Goal: Task Accomplishment & Management: Manage account settings

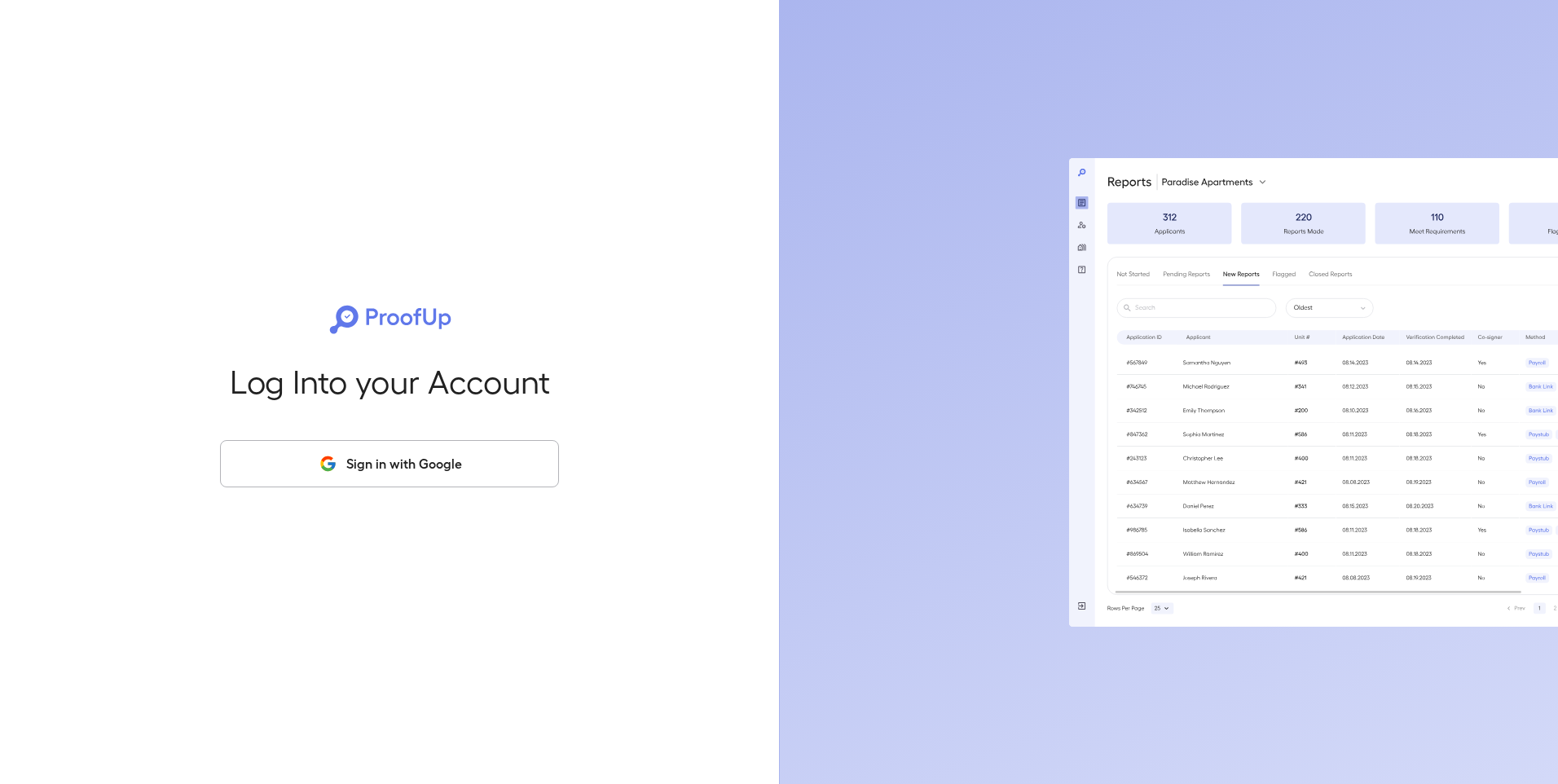
click at [378, 465] on button "Sign in with Google" at bounding box center [389, 463] width 339 height 47
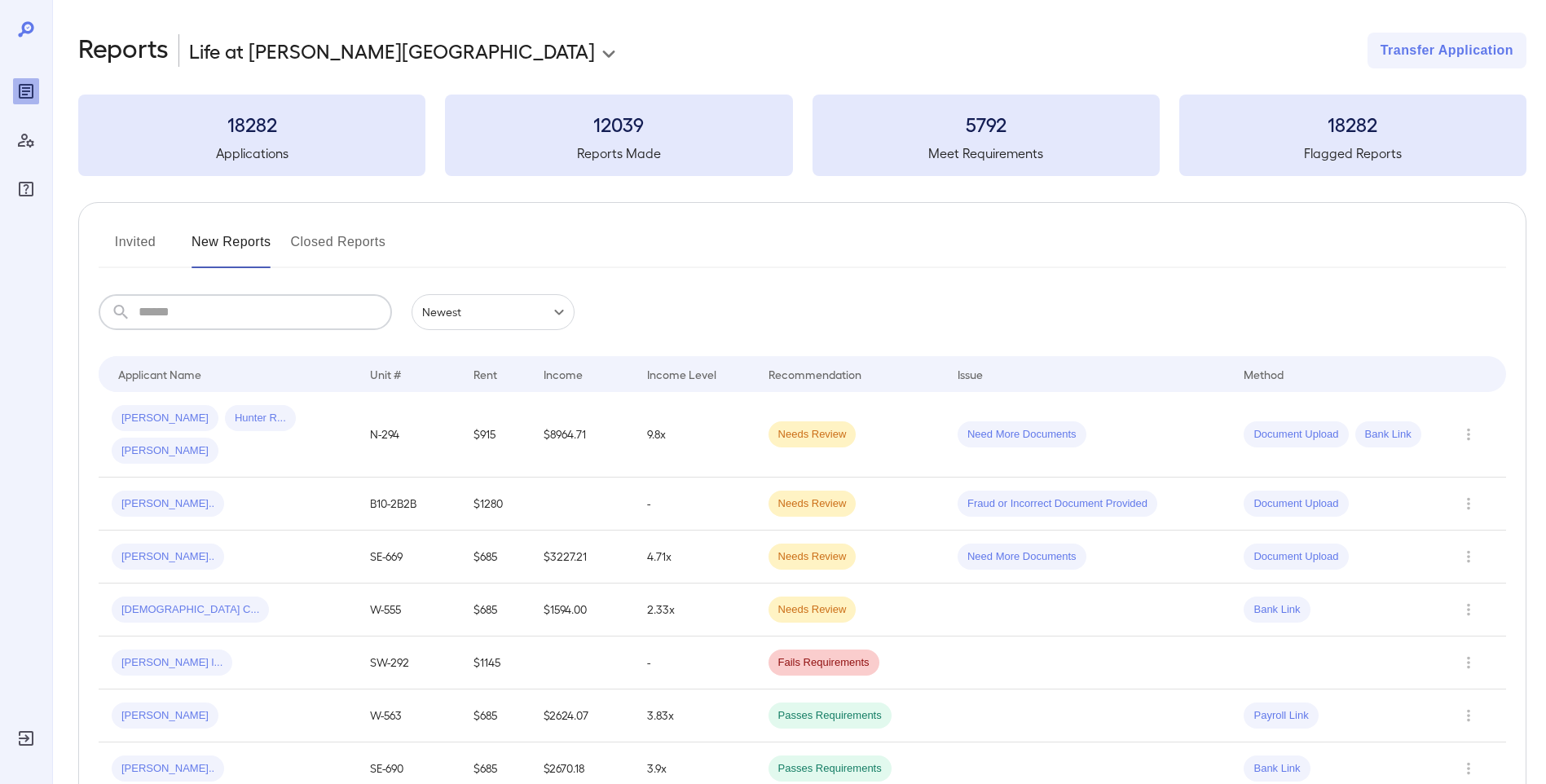
click at [222, 308] on input "text" at bounding box center [264, 312] width 253 height 36
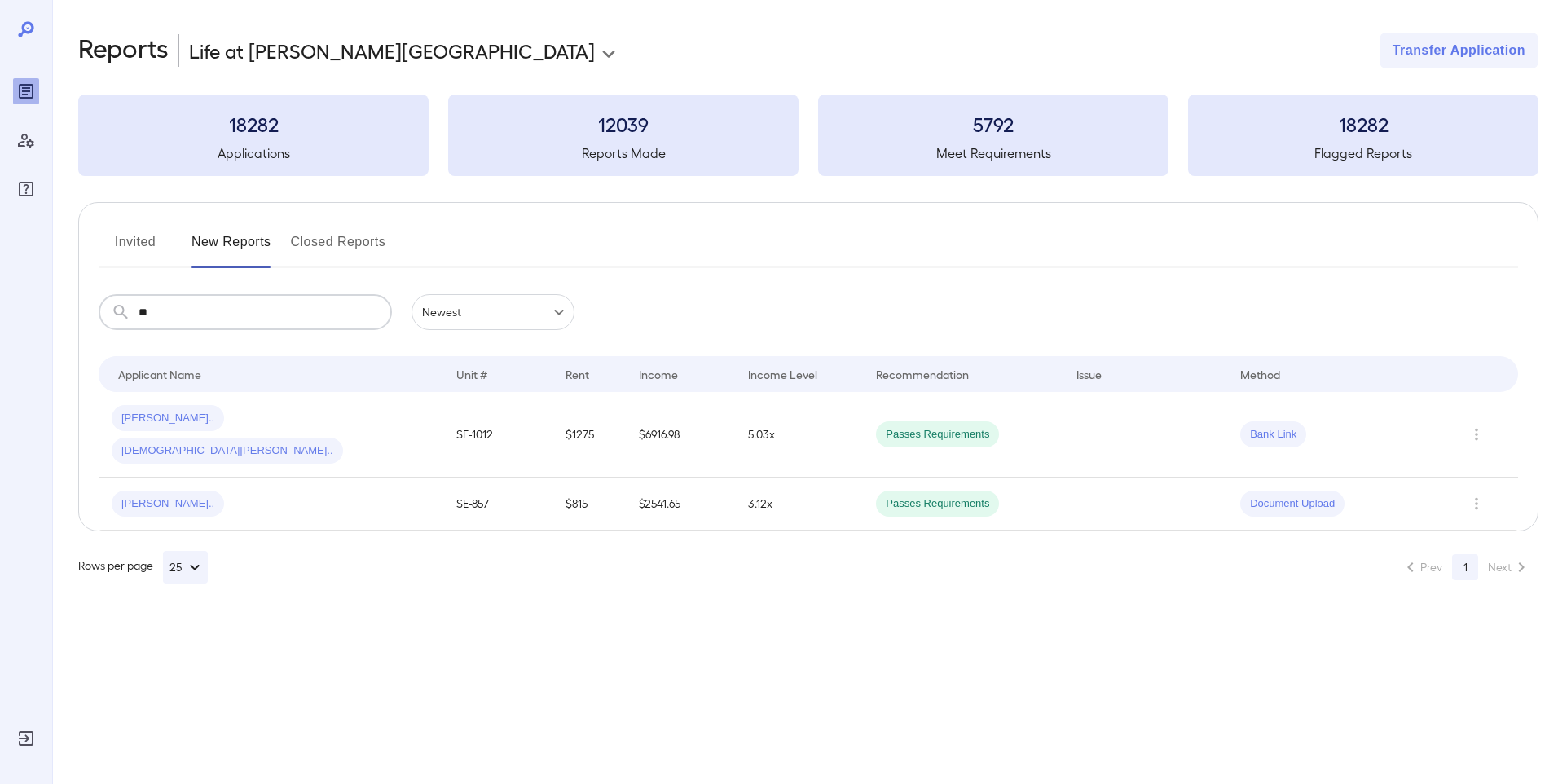
type input "*"
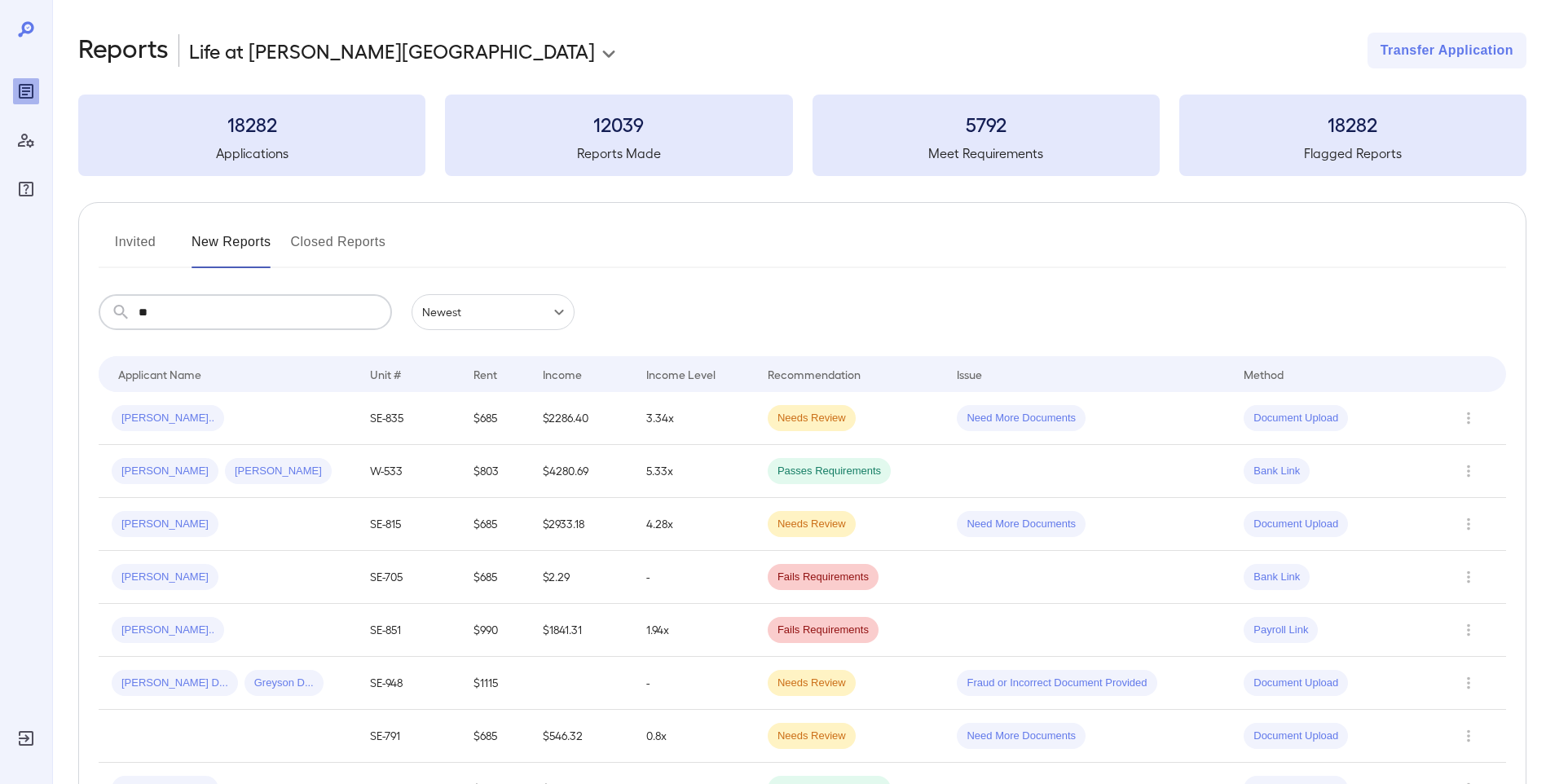
type input "*"
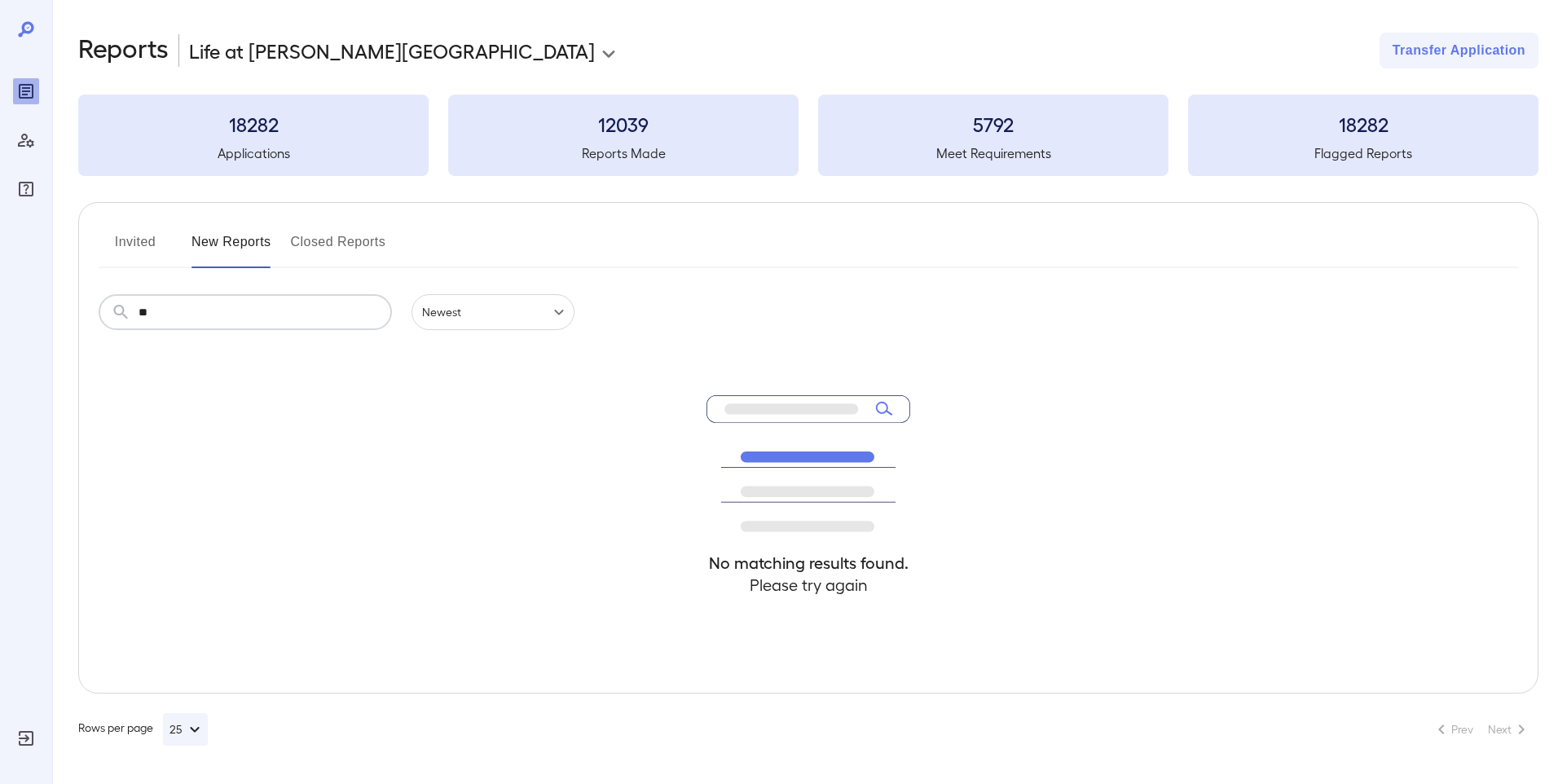
type input "*"
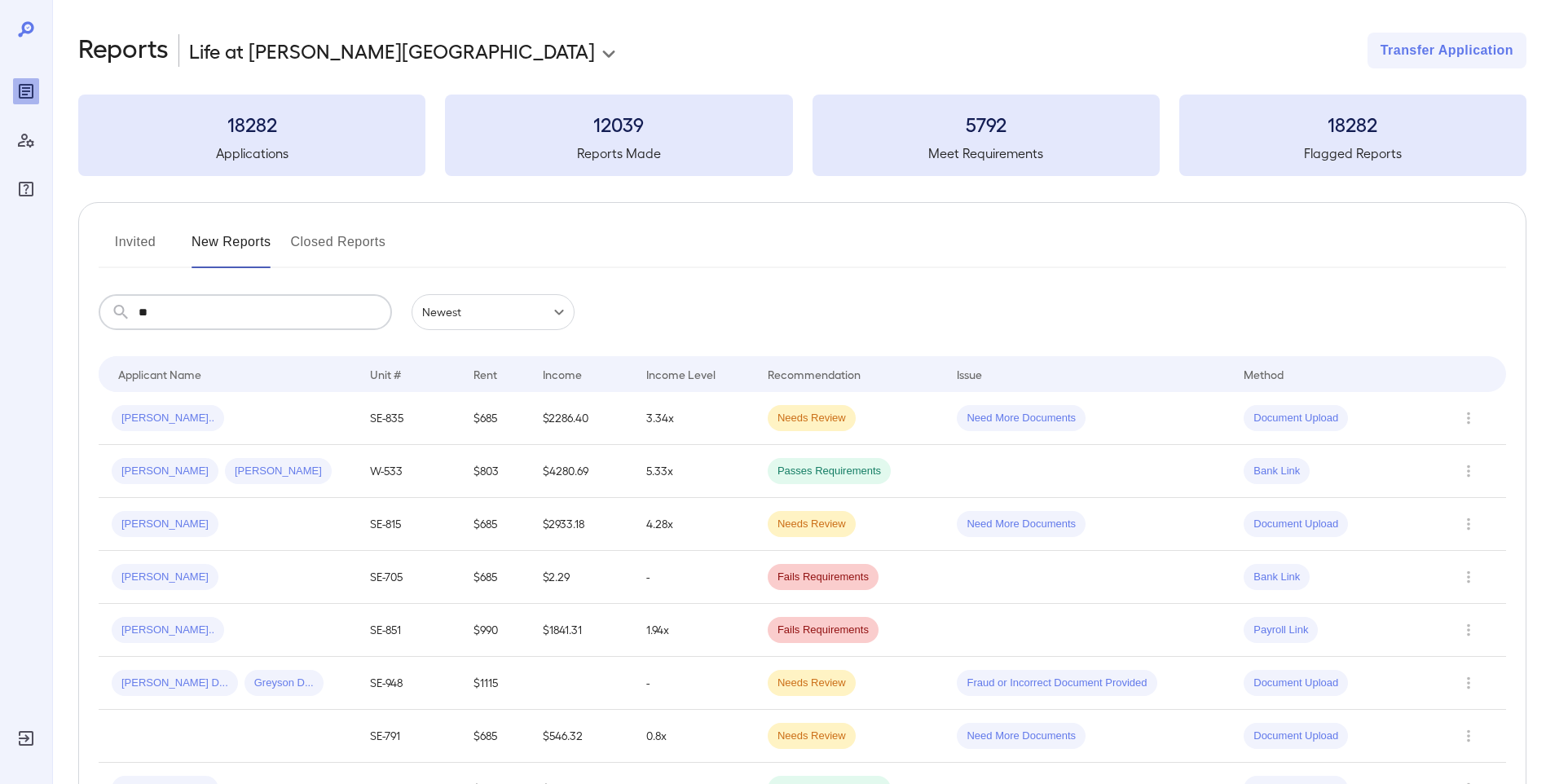
type input "*"
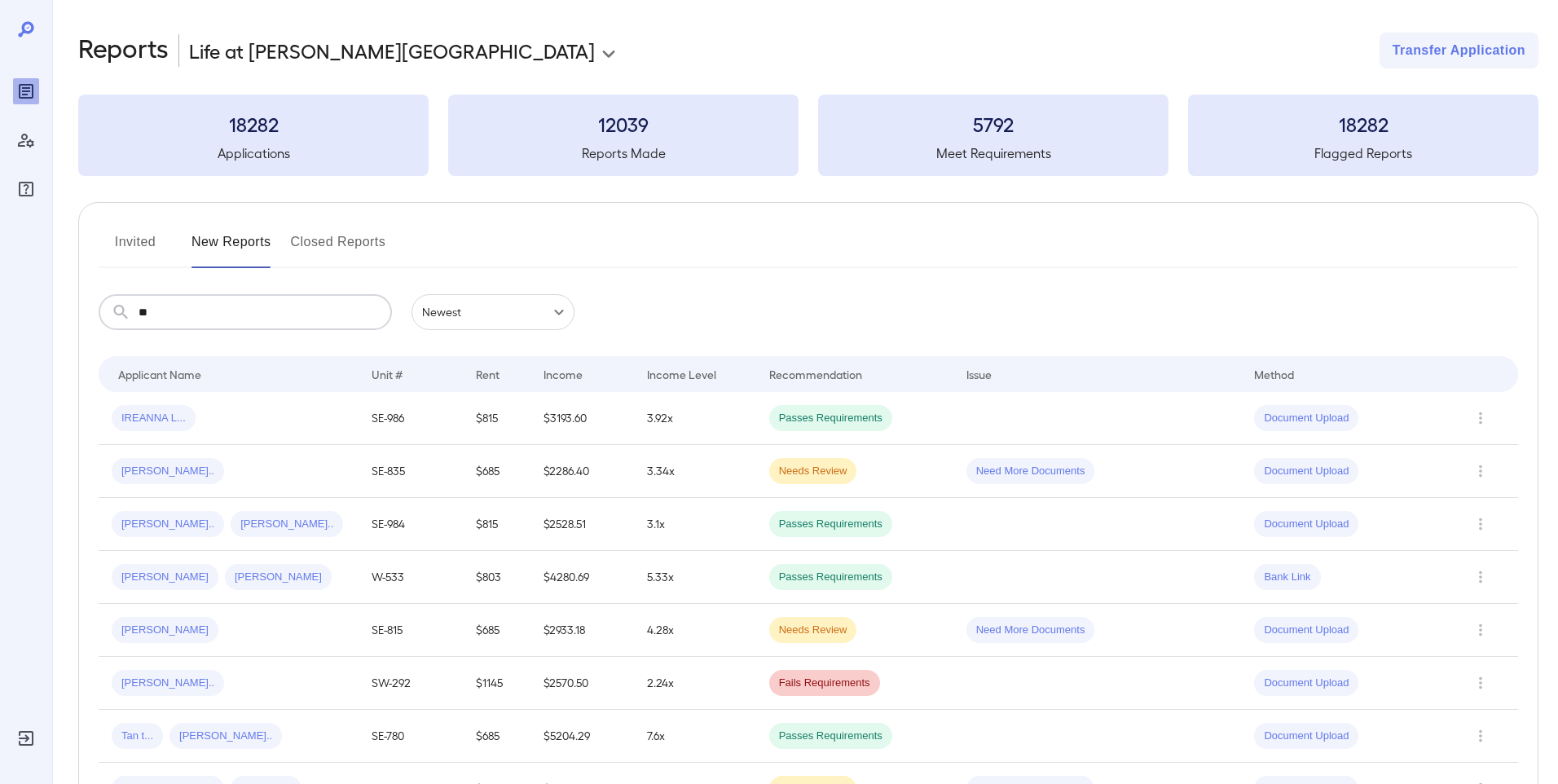
type input "*"
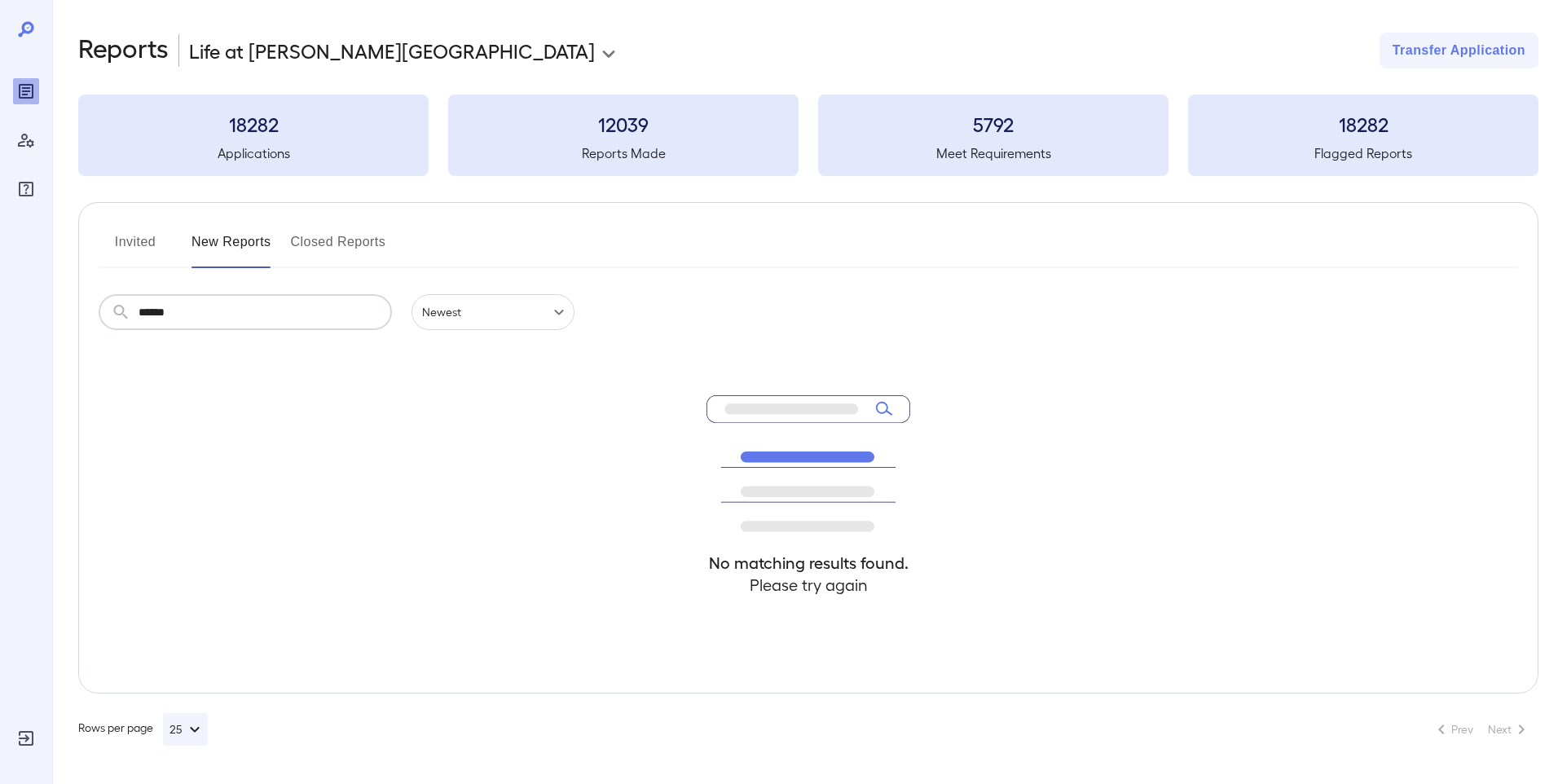
type input "******"
click at [138, 237] on button "Invited" at bounding box center [135, 249] width 73 height 39
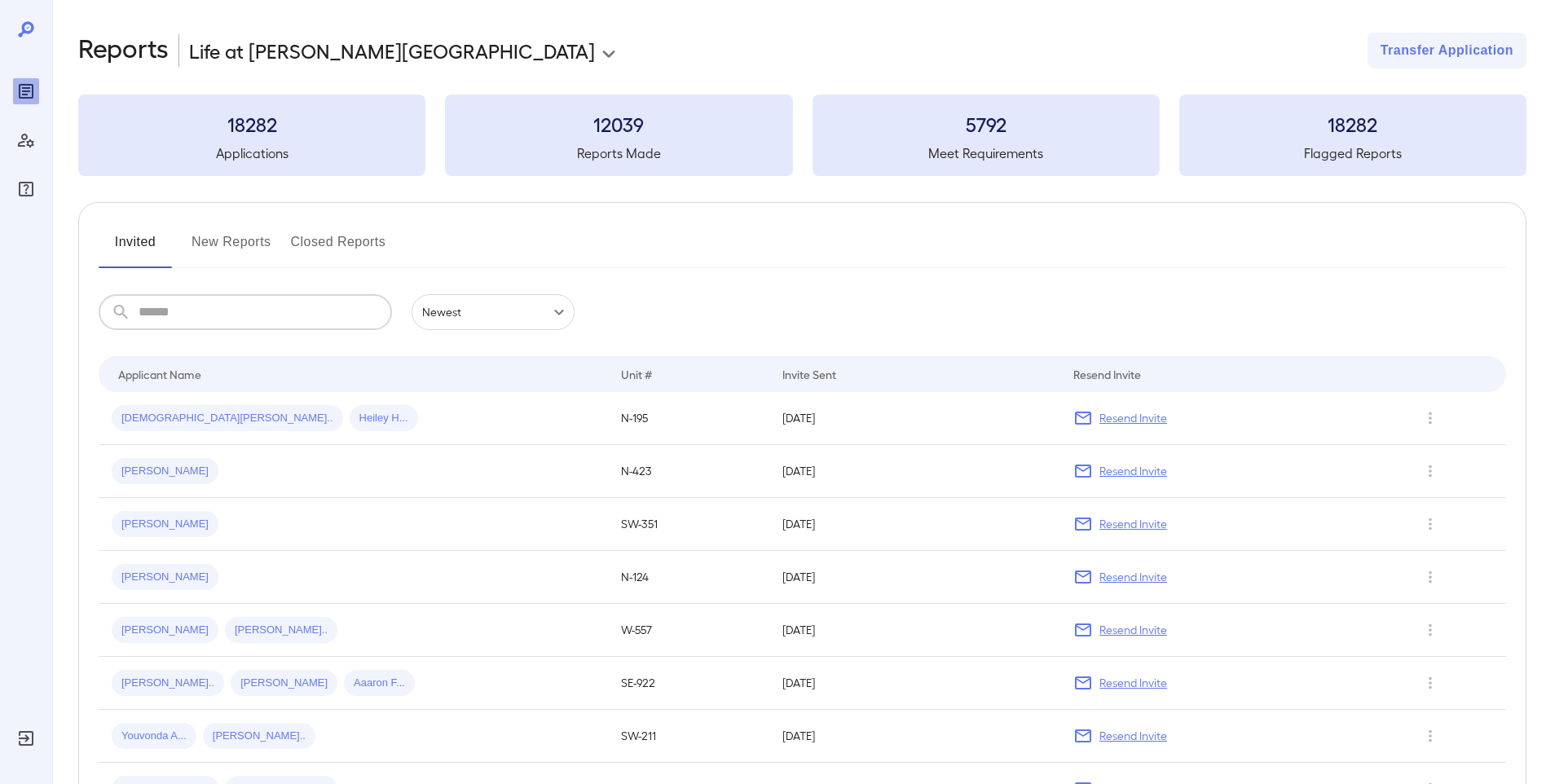
click at [164, 310] on input "text" at bounding box center [264, 312] width 253 height 36
click at [142, 413] on span "[DEMOGRAPHIC_DATA][PERSON_NAME].." at bounding box center [227, 419] width 232 height 15
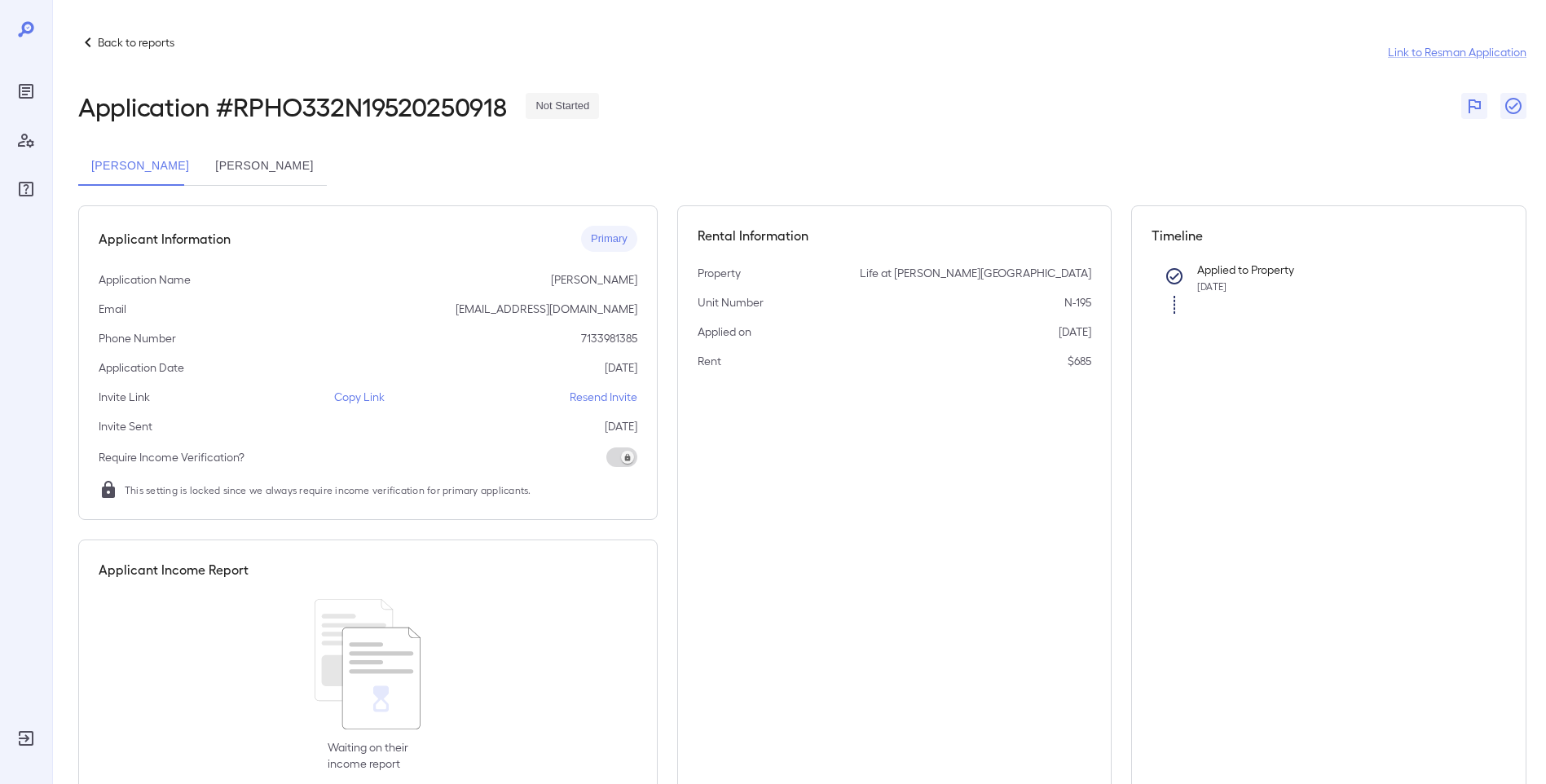
click at [594, 398] on p "Resend Invite" at bounding box center [603, 396] width 68 height 16
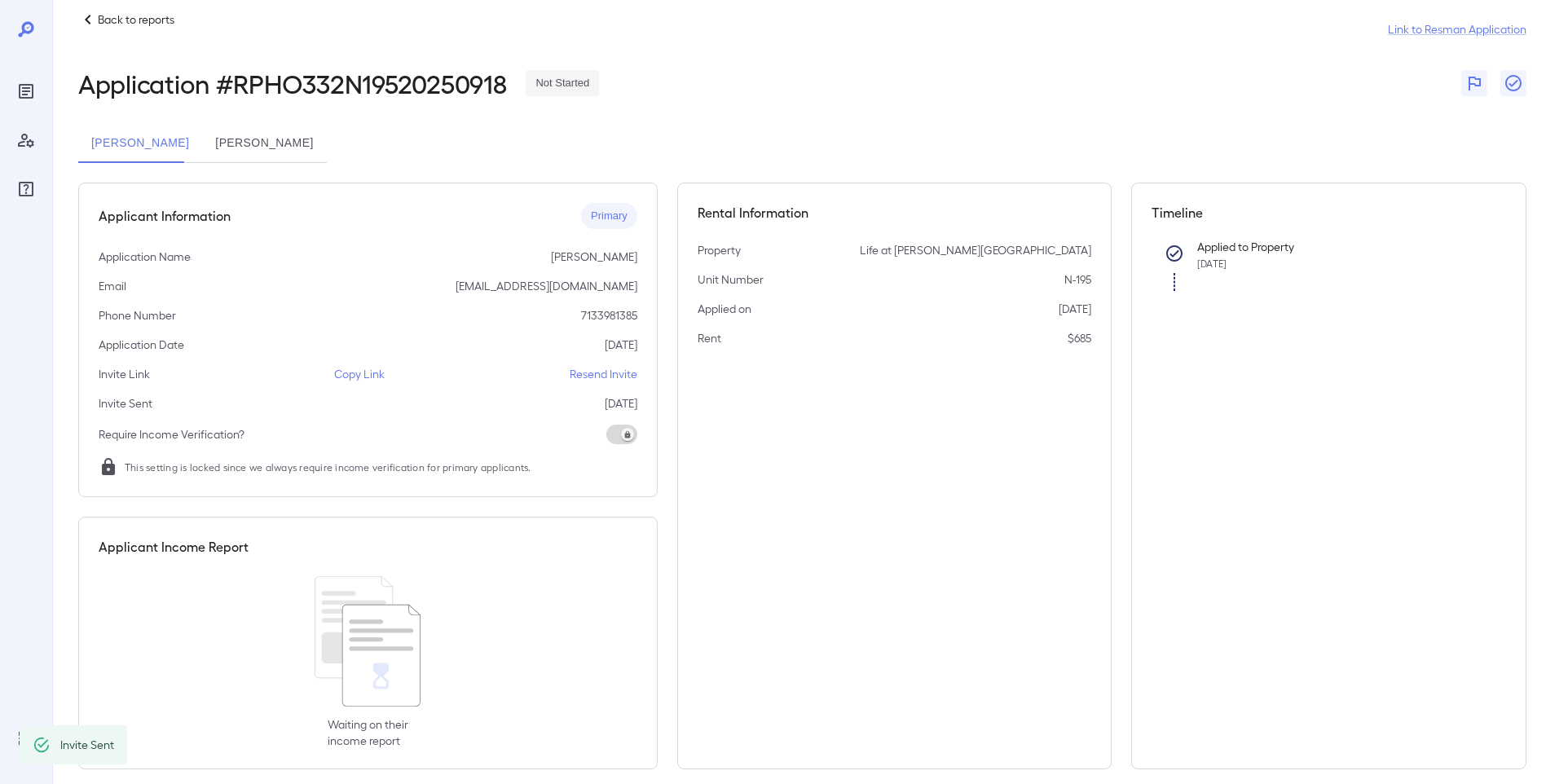
scroll to position [40, 0]
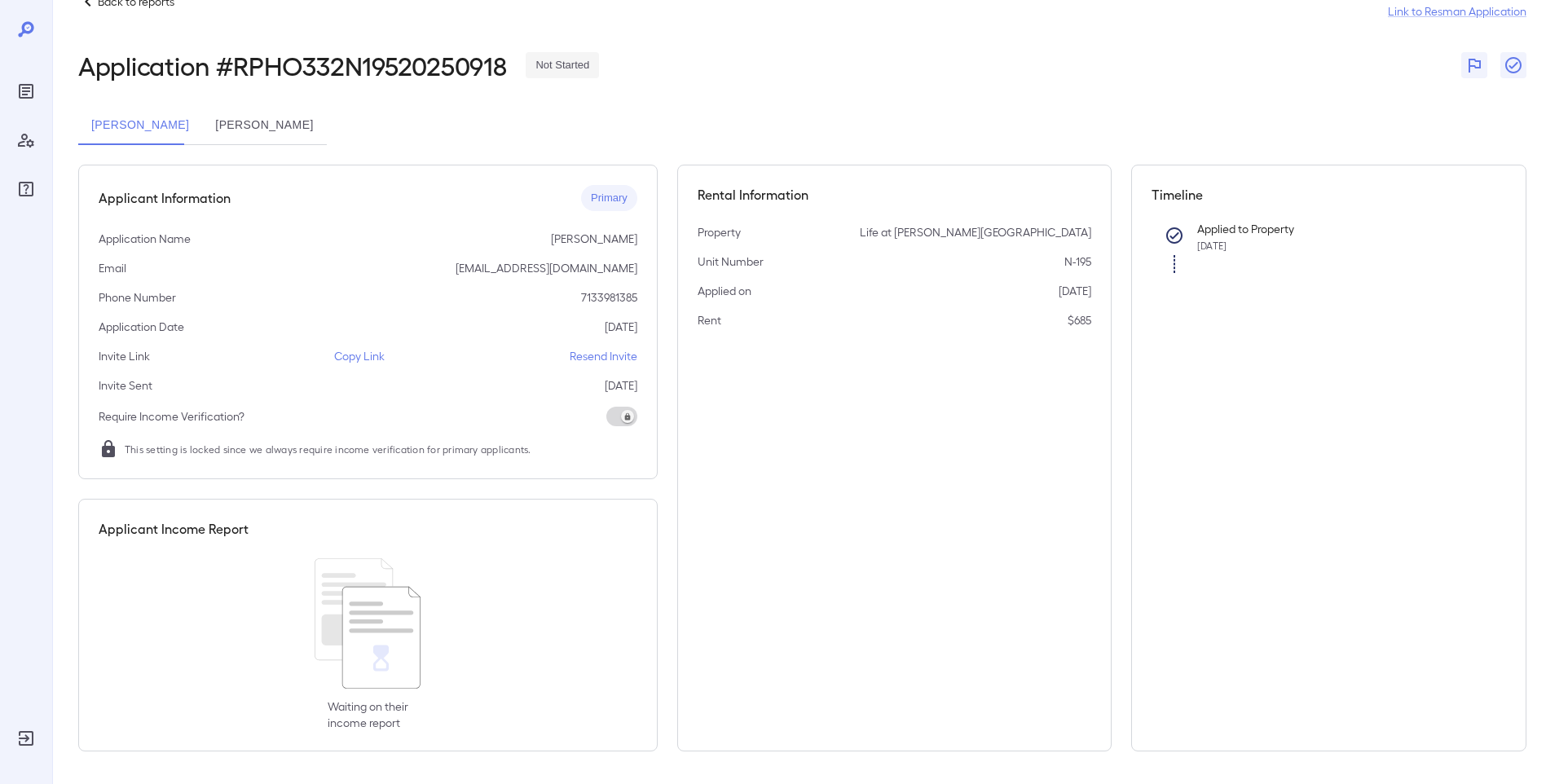
click at [230, 122] on button "[PERSON_NAME]" at bounding box center [264, 125] width 124 height 39
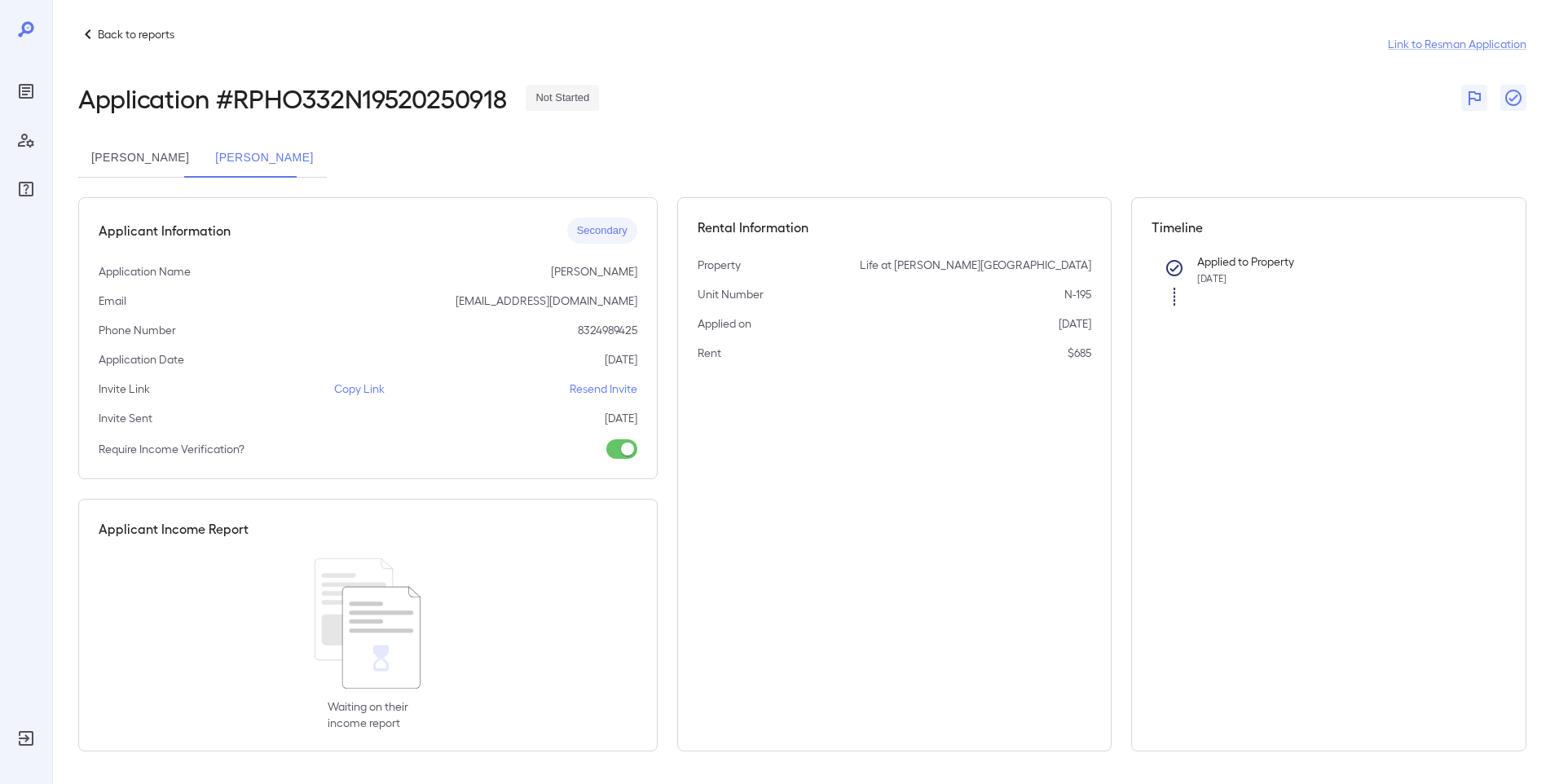
click at [589, 385] on p "Resend Invite" at bounding box center [603, 389] width 68 height 16
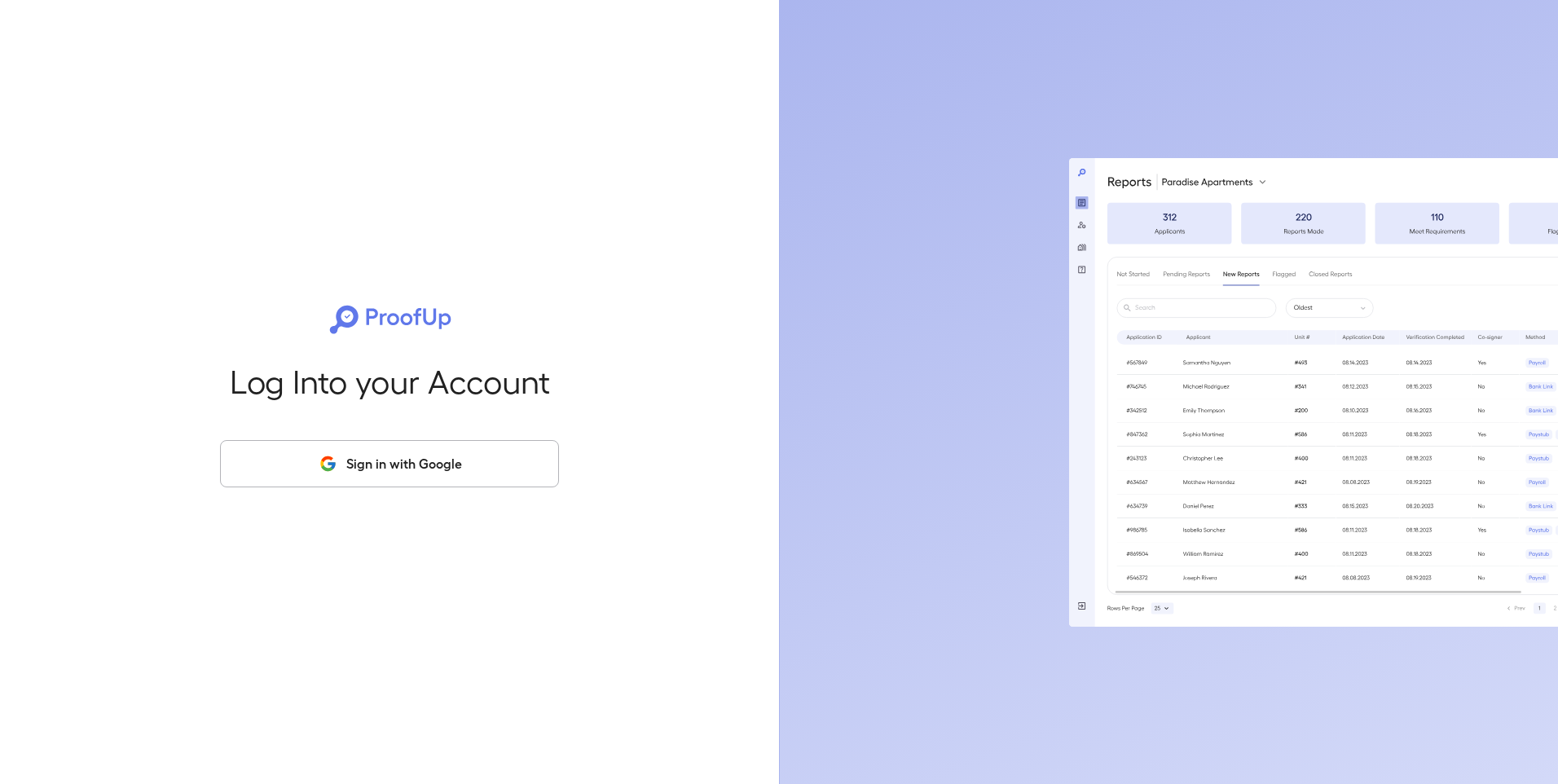
click at [406, 466] on button "Sign in with Google" at bounding box center [389, 463] width 339 height 47
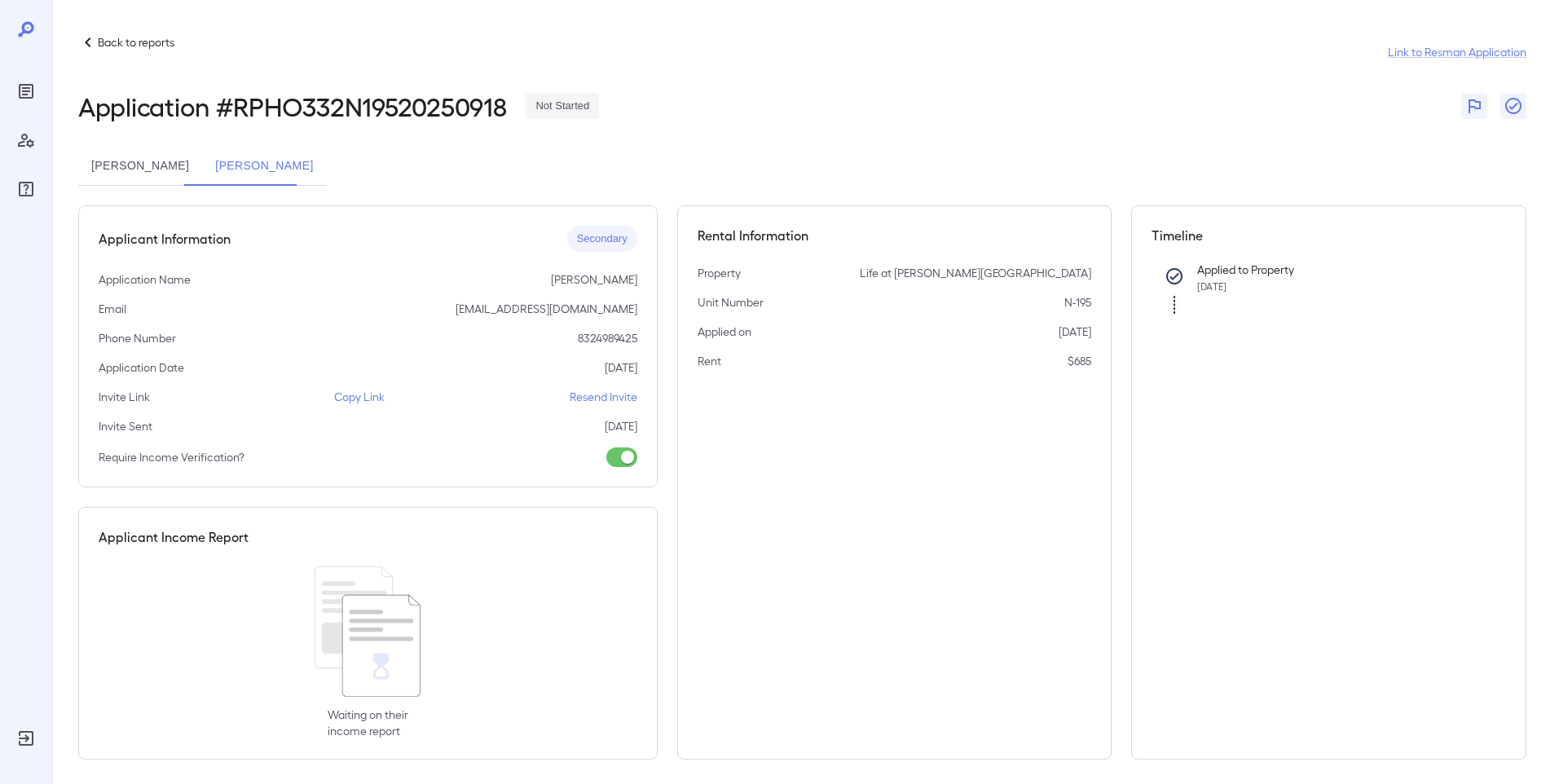
scroll to position [8, 0]
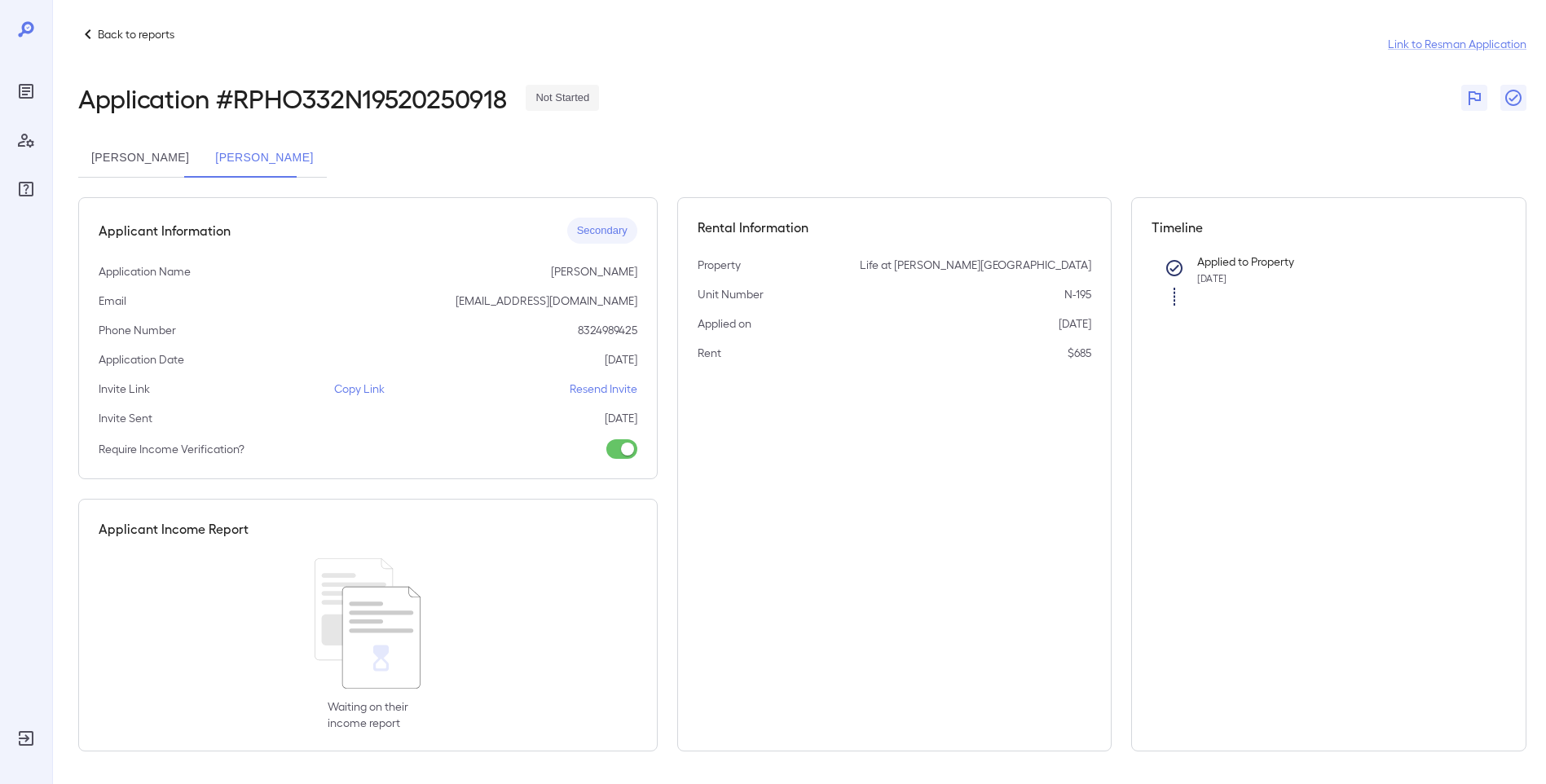
click at [361, 387] on p "Copy Link" at bounding box center [359, 389] width 51 height 16
click at [106, 36] on p "Back to reports" at bounding box center [136, 33] width 76 height 16
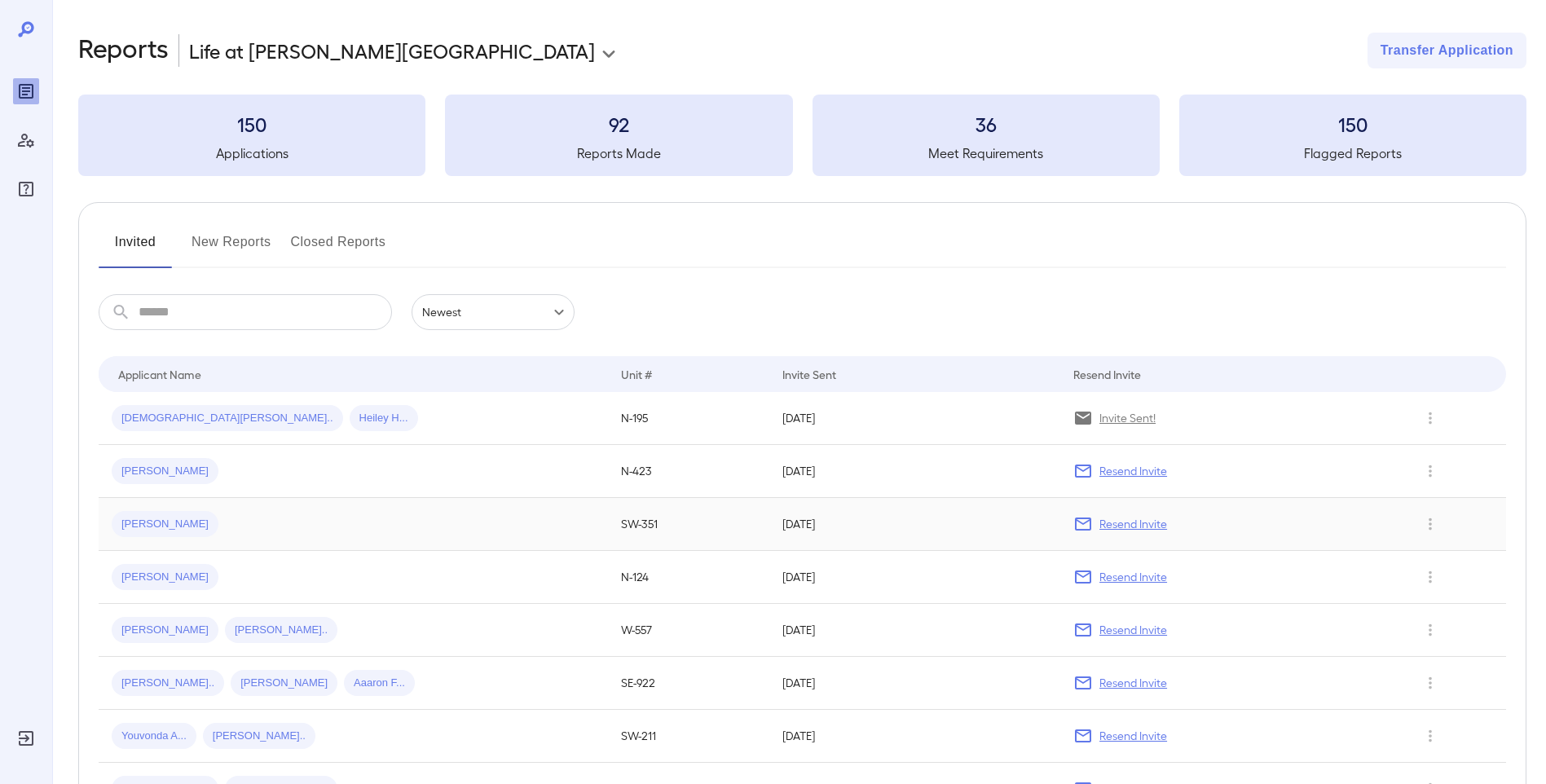
click at [137, 525] on span "[PERSON_NAME]" at bounding box center [165, 524] width 106 height 15
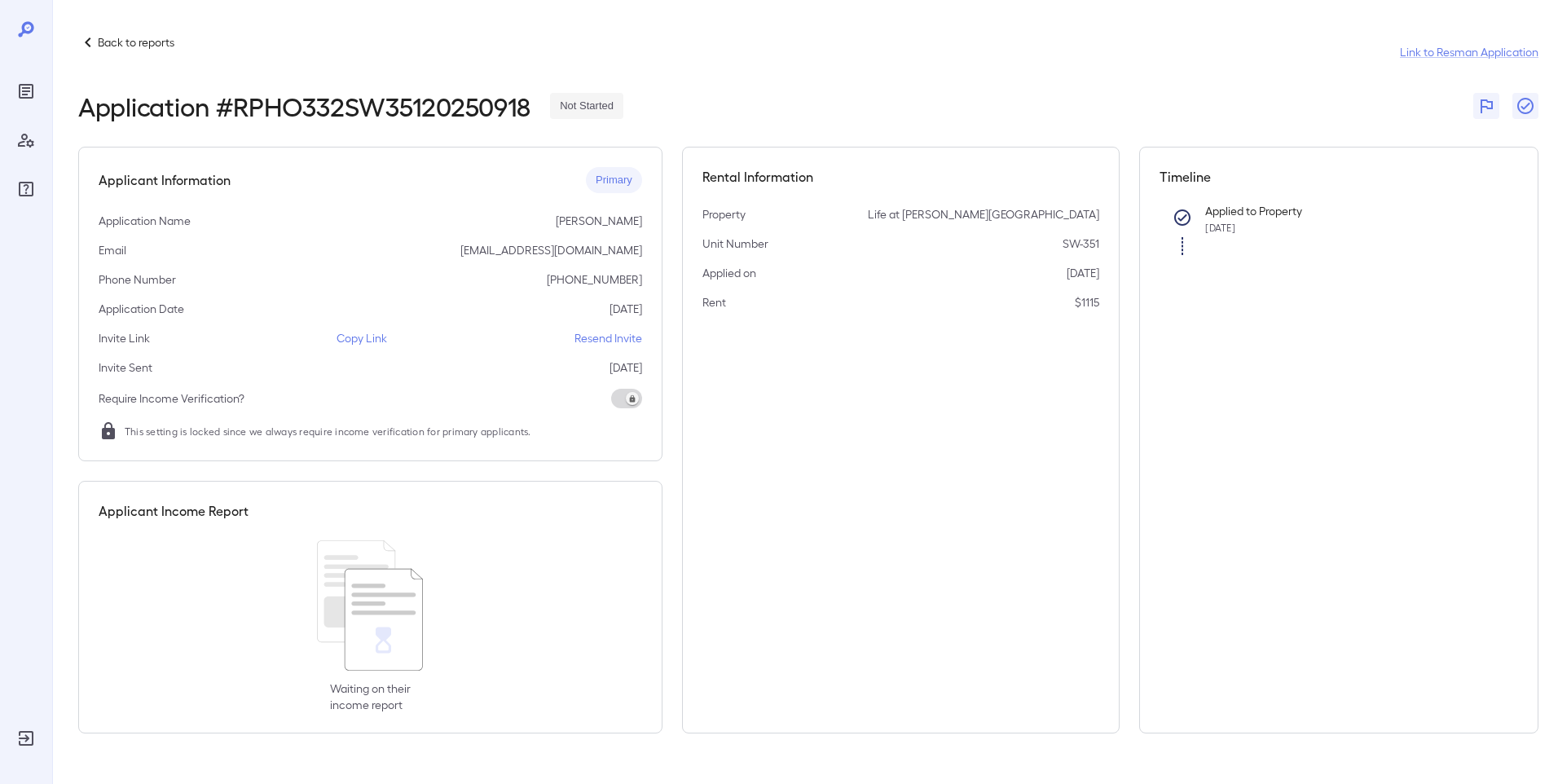
click at [602, 341] on p "Resend Invite" at bounding box center [608, 338] width 68 height 16
